Goal: Task Accomplishment & Management: Use online tool/utility

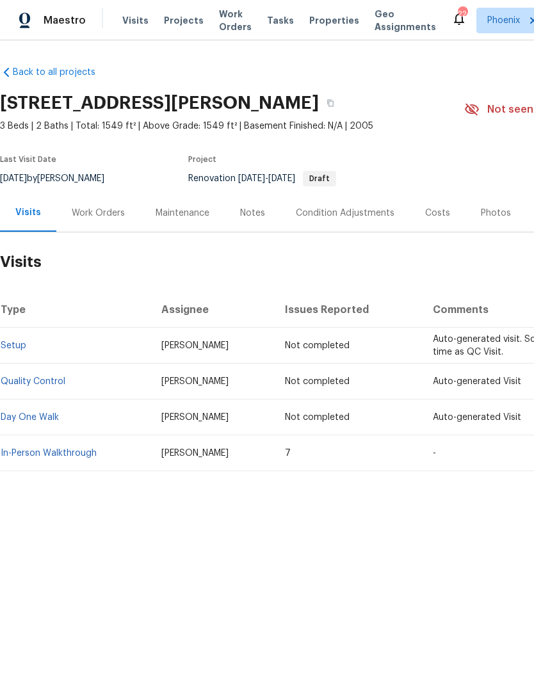
click at [110, 213] on div "Work Orders" at bounding box center [98, 213] width 53 height 13
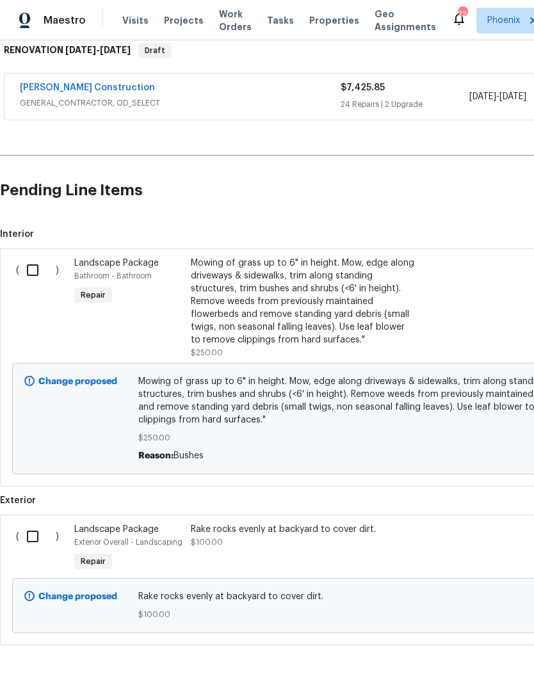
scroll to position [211, 0]
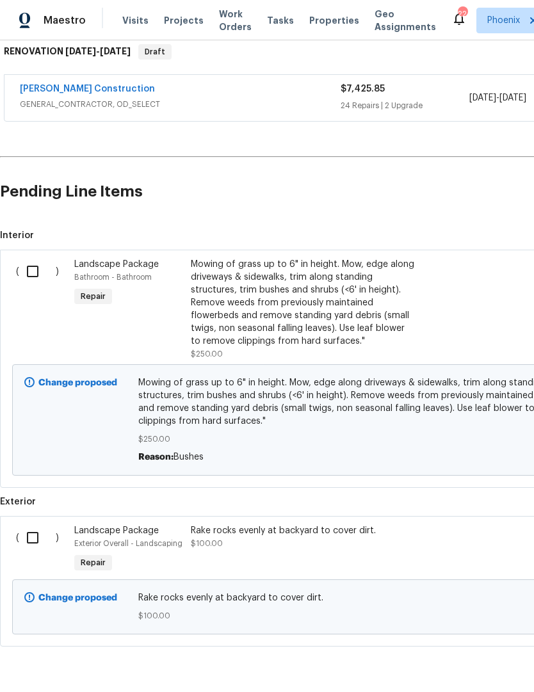
click at [38, 544] on input "checkbox" at bounding box center [37, 537] width 36 height 27
checkbox input "true"
click at [38, 275] on input "checkbox" at bounding box center [37, 271] width 36 height 27
checkbox input "true"
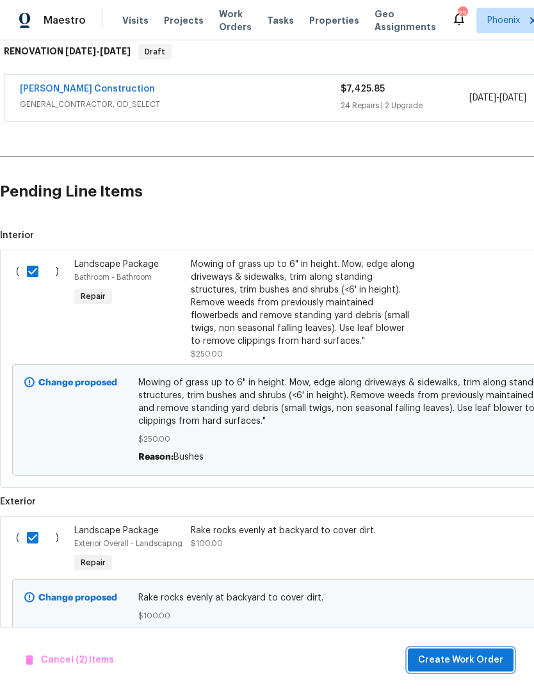
click at [473, 663] on span "Create Work Order" at bounding box center [460, 660] width 85 height 16
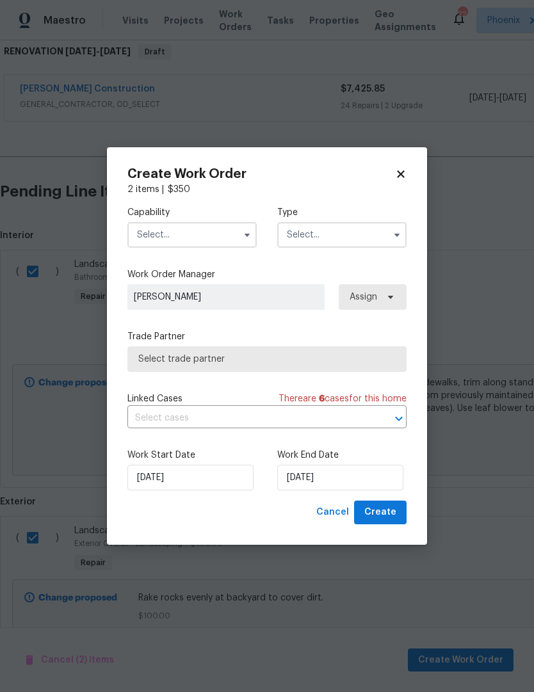
click at [232, 240] on input "text" at bounding box center [191, 235] width 129 height 26
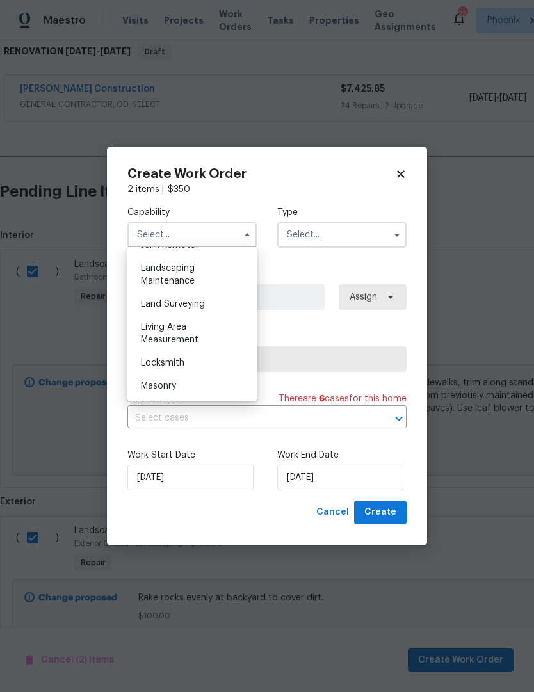
scroll to position [800, 0]
click at [186, 310] on div "Landscaping Maintenance" at bounding box center [192, 311] width 123 height 36
type input "Landscaping Maintenance"
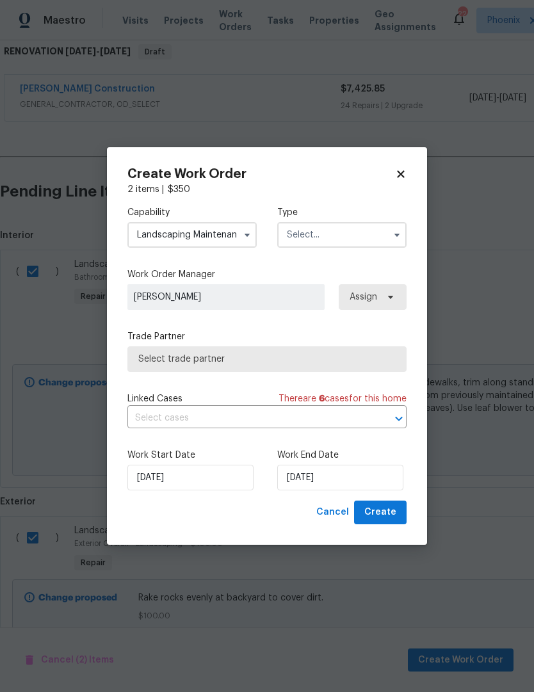
click at [372, 239] on input "text" at bounding box center [341, 235] width 129 height 26
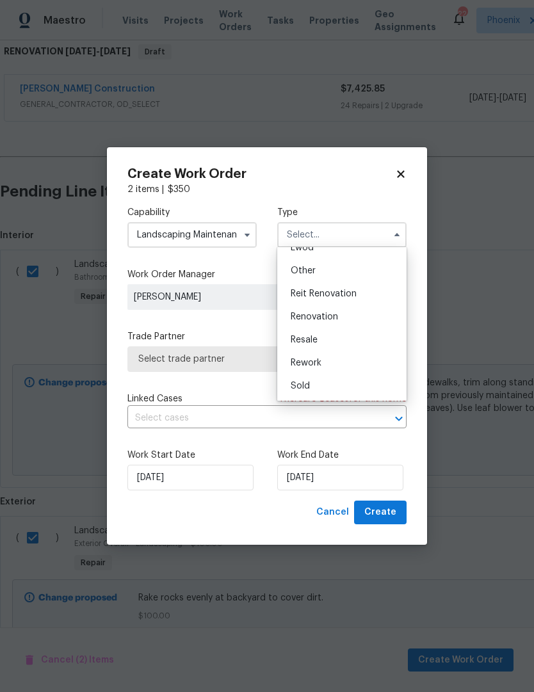
scroll to position [152, 0]
click at [326, 318] on span "Renovation" at bounding box center [314, 316] width 47 height 9
type input "Renovation"
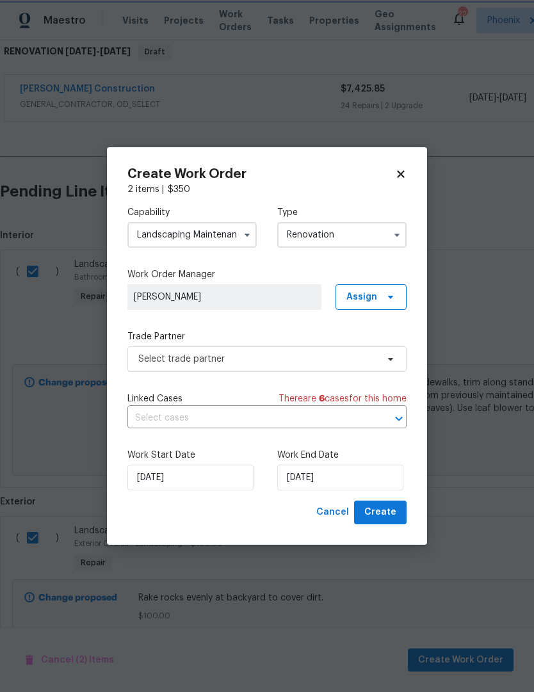
scroll to position [0, 0]
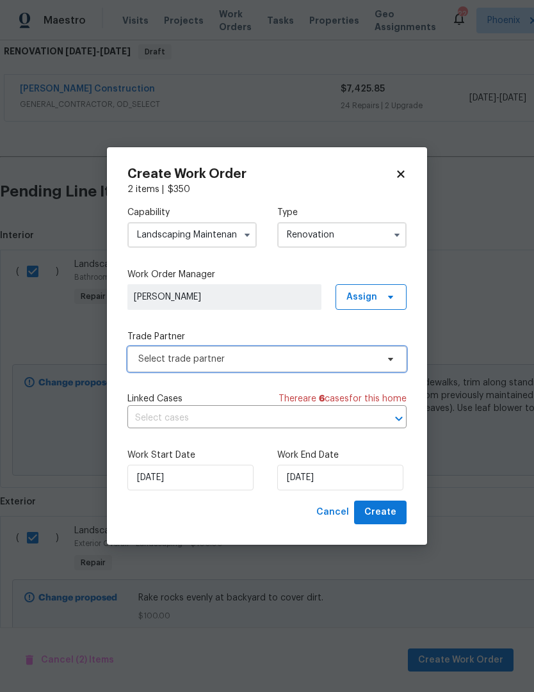
click at [389, 364] on span "Select trade partner" at bounding box center [266, 359] width 279 height 26
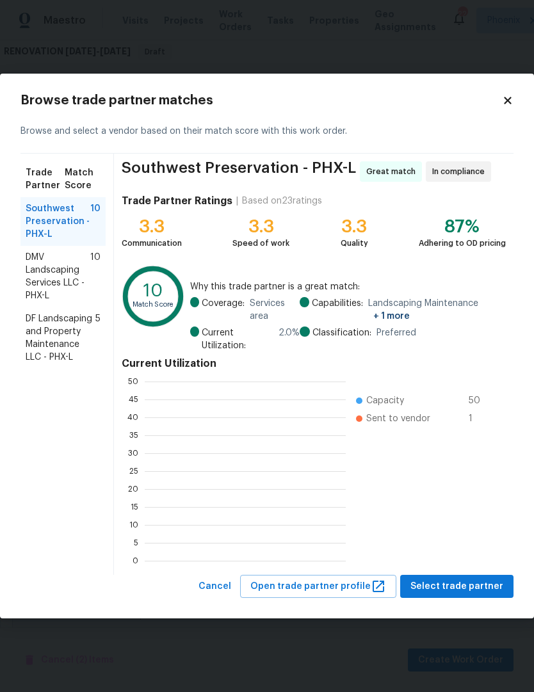
scroll to position [179, 201]
click at [478, 592] on span "Select trade partner" at bounding box center [456, 587] width 93 height 16
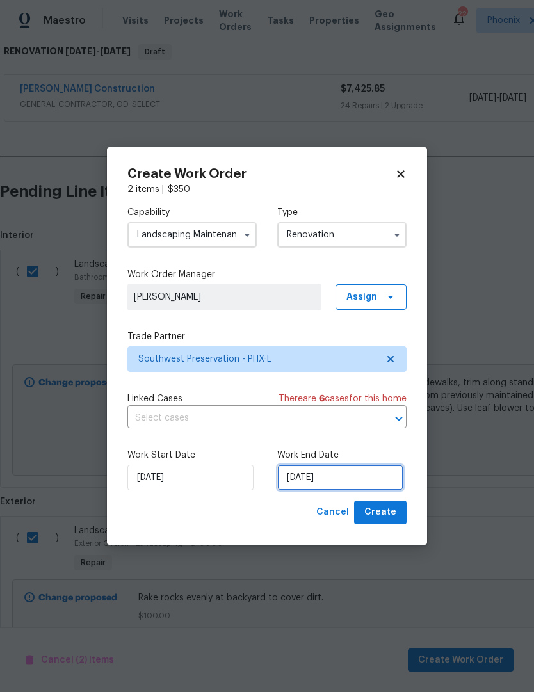
click at [373, 469] on input "[DATE]" at bounding box center [340, 478] width 126 height 26
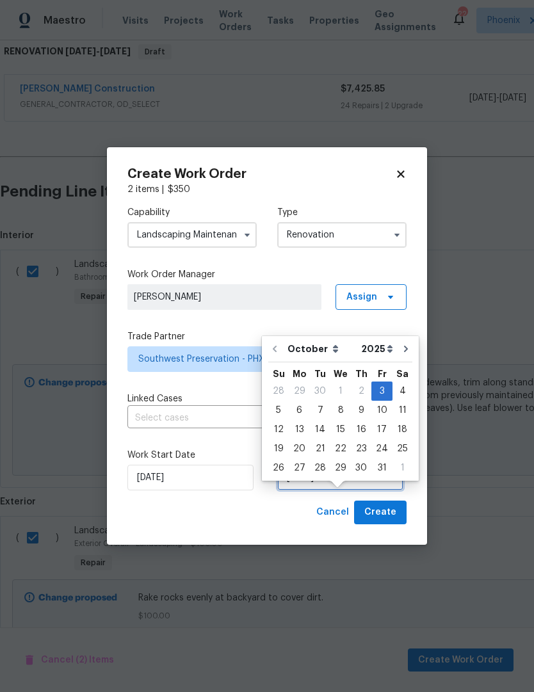
scroll to position [24, 0]
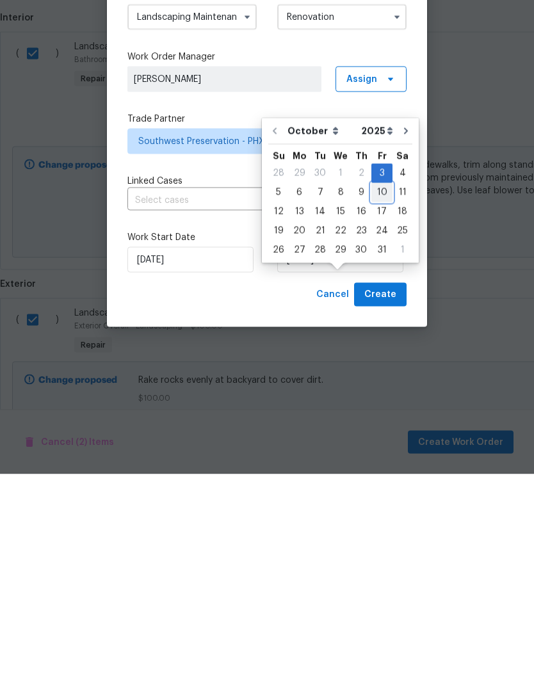
click at [375, 401] on div "10" at bounding box center [381, 410] width 21 height 18
type input "[DATE]"
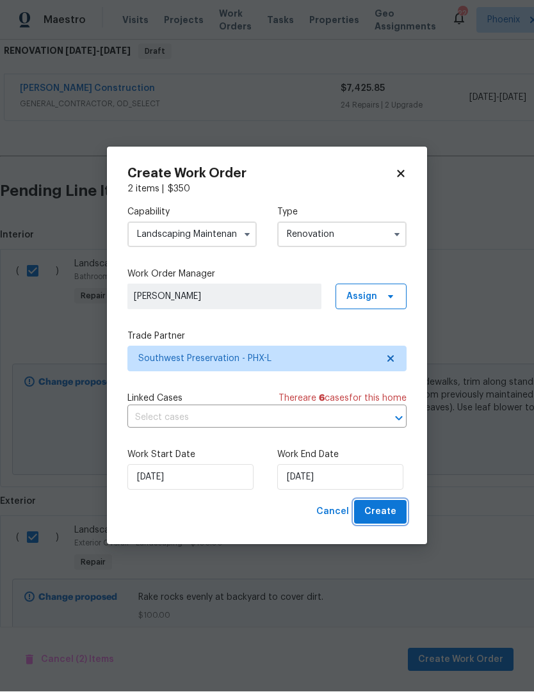
click at [388, 515] on span "Create" at bounding box center [380, 513] width 32 height 16
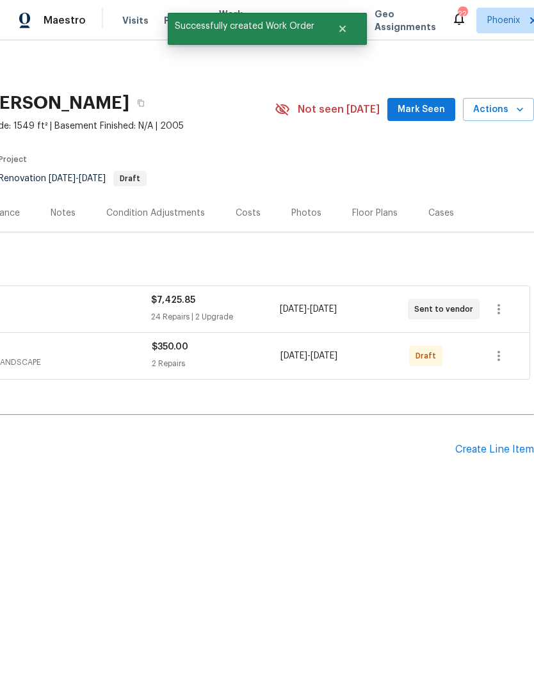
scroll to position [0, 190]
click at [501, 357] on icon "button" at bounding box center [498, 355] width 15 height 15
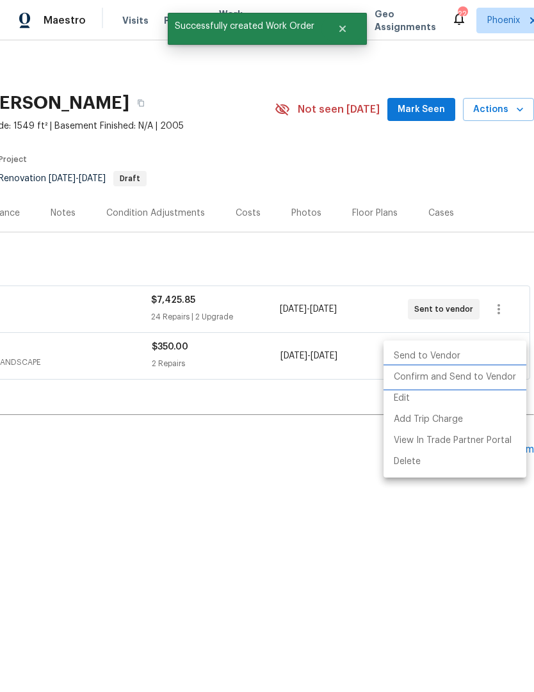
click at [443, 380] on li "Confirm and Send to Vendor" at bounding box center [455, 377] width 143 height 21
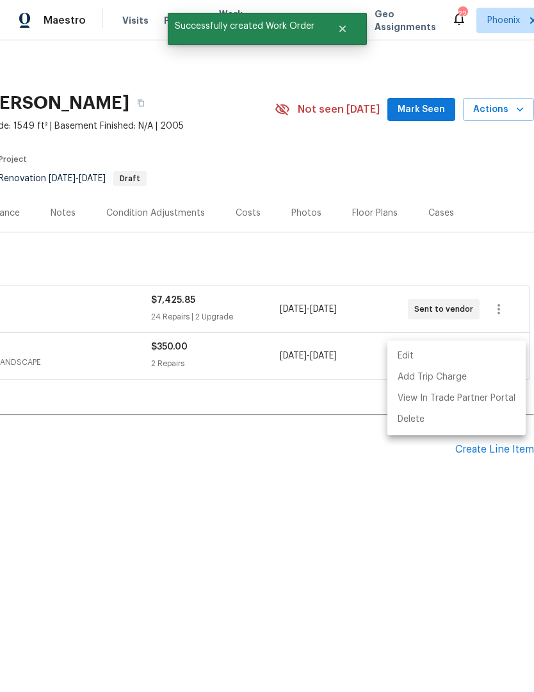
click at [377, 570] on div at bounding box center [267, 346] width 534 height 692
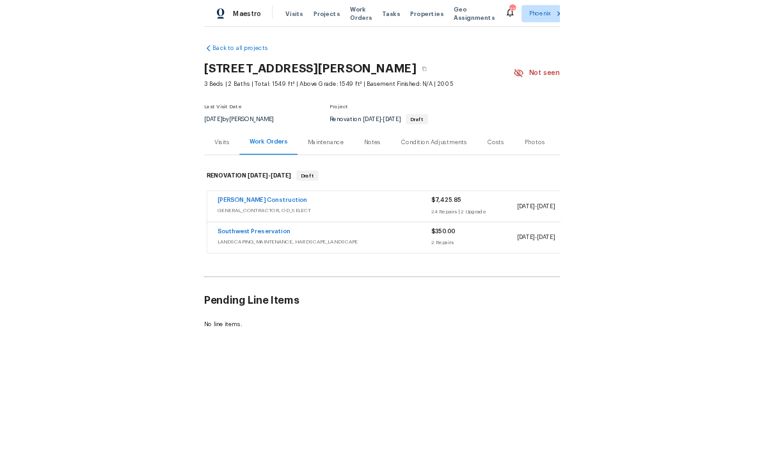
scroll to position [0, 0]
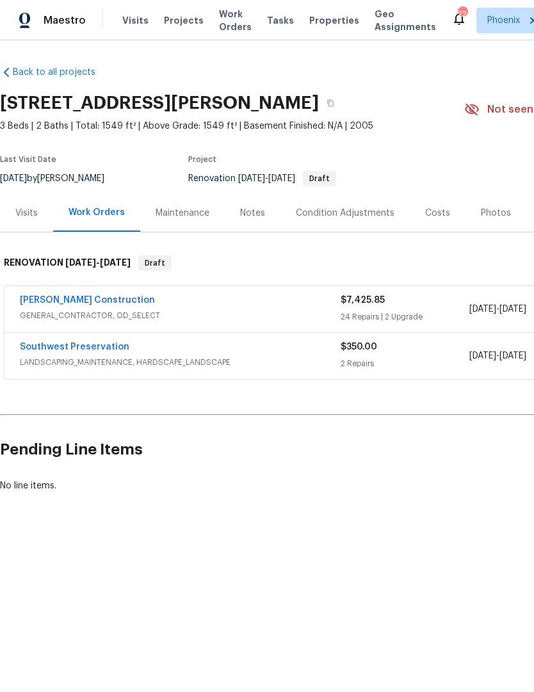
click at [101, 299] on link "[PERSON_NAME] Construction" at bounding box center [87, 300] width 135 height 9
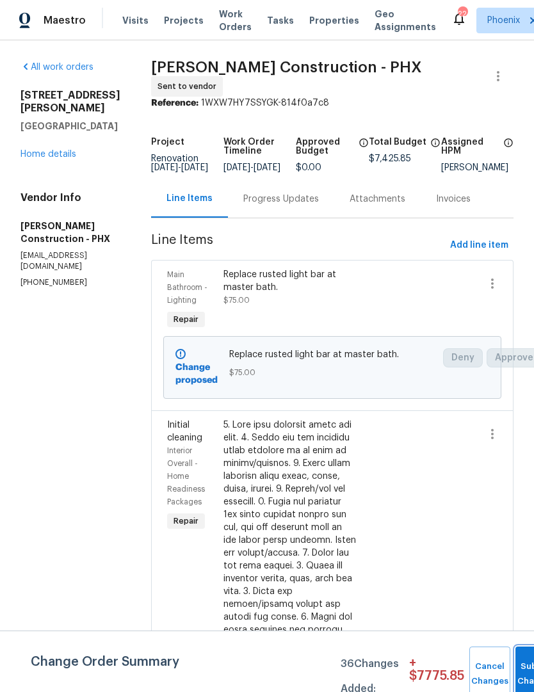
click at [518, 672] on button "Submit Changes" at bounding box center [535, 674] width 41 height 55
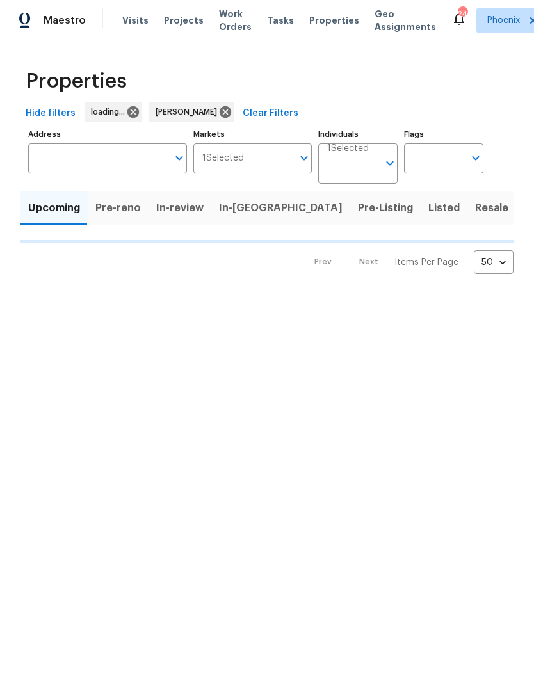
click at [43, 295] on html "Maestro Visits Projects Work Orders Tasks Properties Geo Assignments 24 Phoenix…" at bounding box center [267, 147] width 534 height 295
click at [36, 295] on html "Maestro Visits Projects Work Orders Tasks Properties Geo Assignments 24 Phoenix…" at bounding box center [267, 147] width 534 height 295
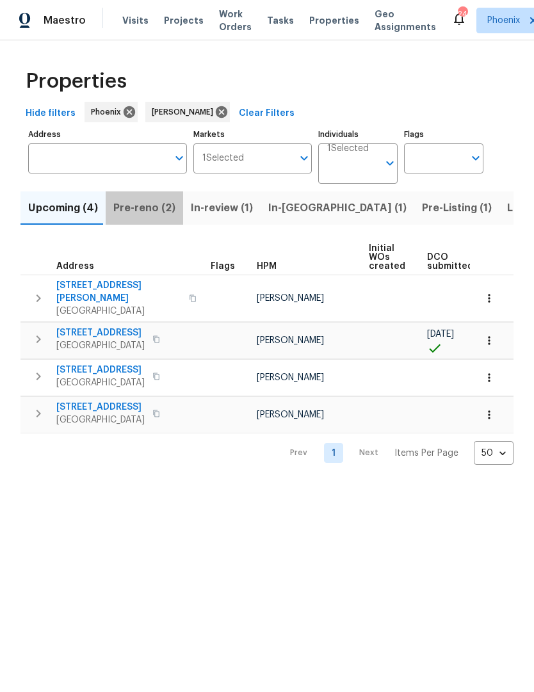
click at [149, 214] on span "Pre-reno (2)" at bounding box center [144, 208] width 62 height 18
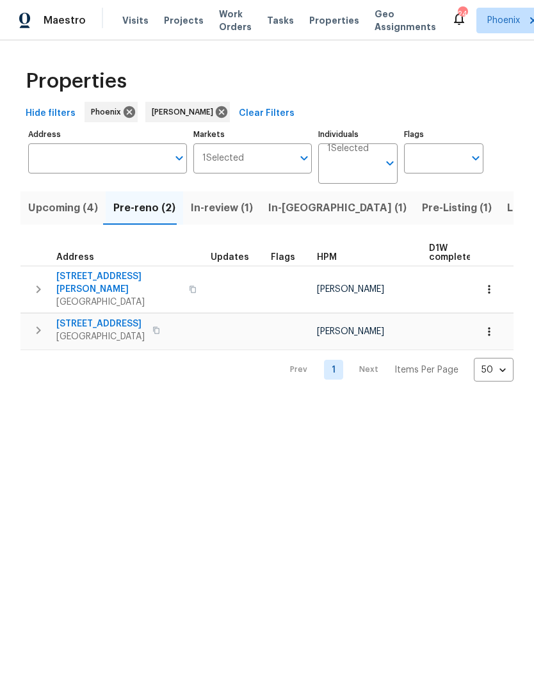
click at [46, 283] on button "button" at bounding box center [39, 289] width 26 height 38
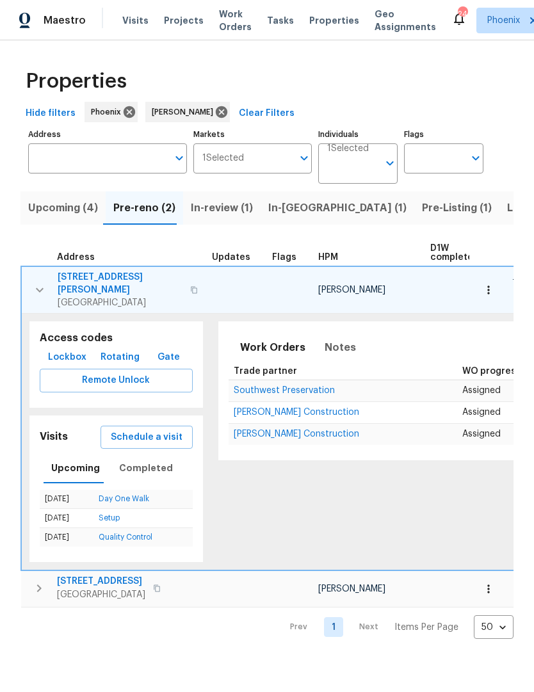
click at [69, 350] on span "Lockbox" at bounding box center [67, 358] width 38 height 16
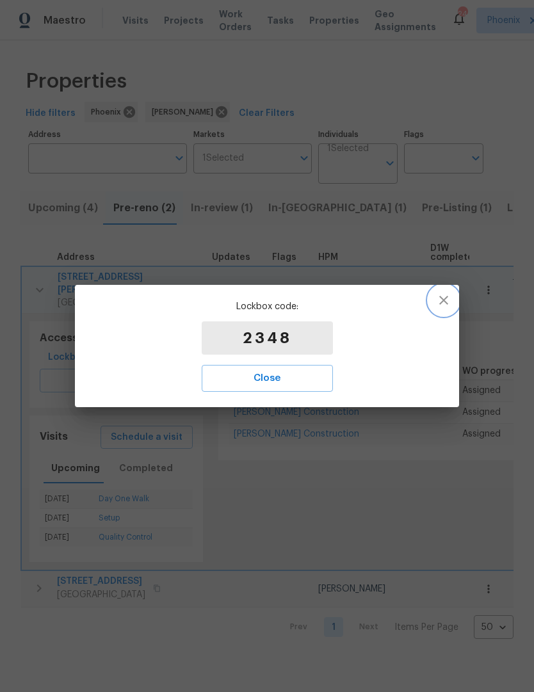
click at [445, 309] on button "button" at bounding box center [443, 300] width 31 height 31
